Goal: Information Seeking & Learning: Learn about a topic

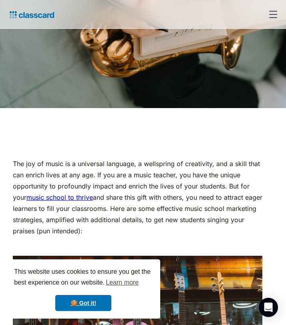
scroll to position [283, 0]
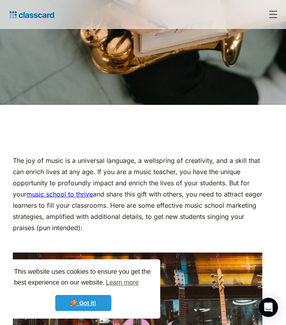
click at [94, 308] on link "🍪 Got it!" at bounding box center [83, 303] width 56 height 16
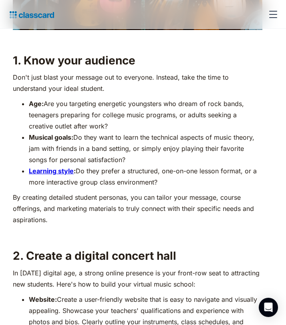
scroll to position [671, 0]
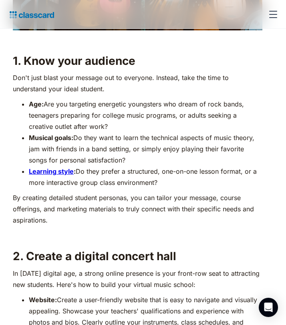
click at [117, 230] on p "‍" at bounding box center [138, 235] width 250 height 11
click at [116, 230] on p "‍" at bounding box center [138, 235] width 250 height 11
click at [100, 220] on p "By creating detailed student personas, you can tailor your message, course offe…" at bounding box center [138, 209] width 250 height 34
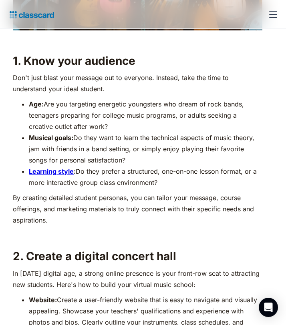
click at [100, 220] on p "By creating detailed student personas, you can tailor your message, course offe…" at bounding box center [138, 209] width 250 height 34
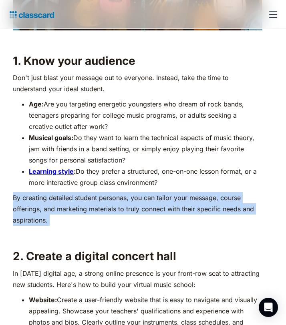
click at [100, 220] on p "By creating detailed student personas, you can tailor your message, course offe…" at bounding box center [138, 209] width 250 height 34
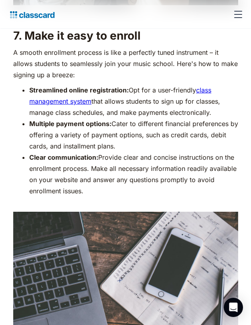
scroll to position [2608, 0]
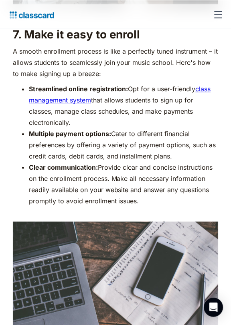
scroll to position [2640, 0]
